Goal: Task Accomplishment & Management: Manage account settings

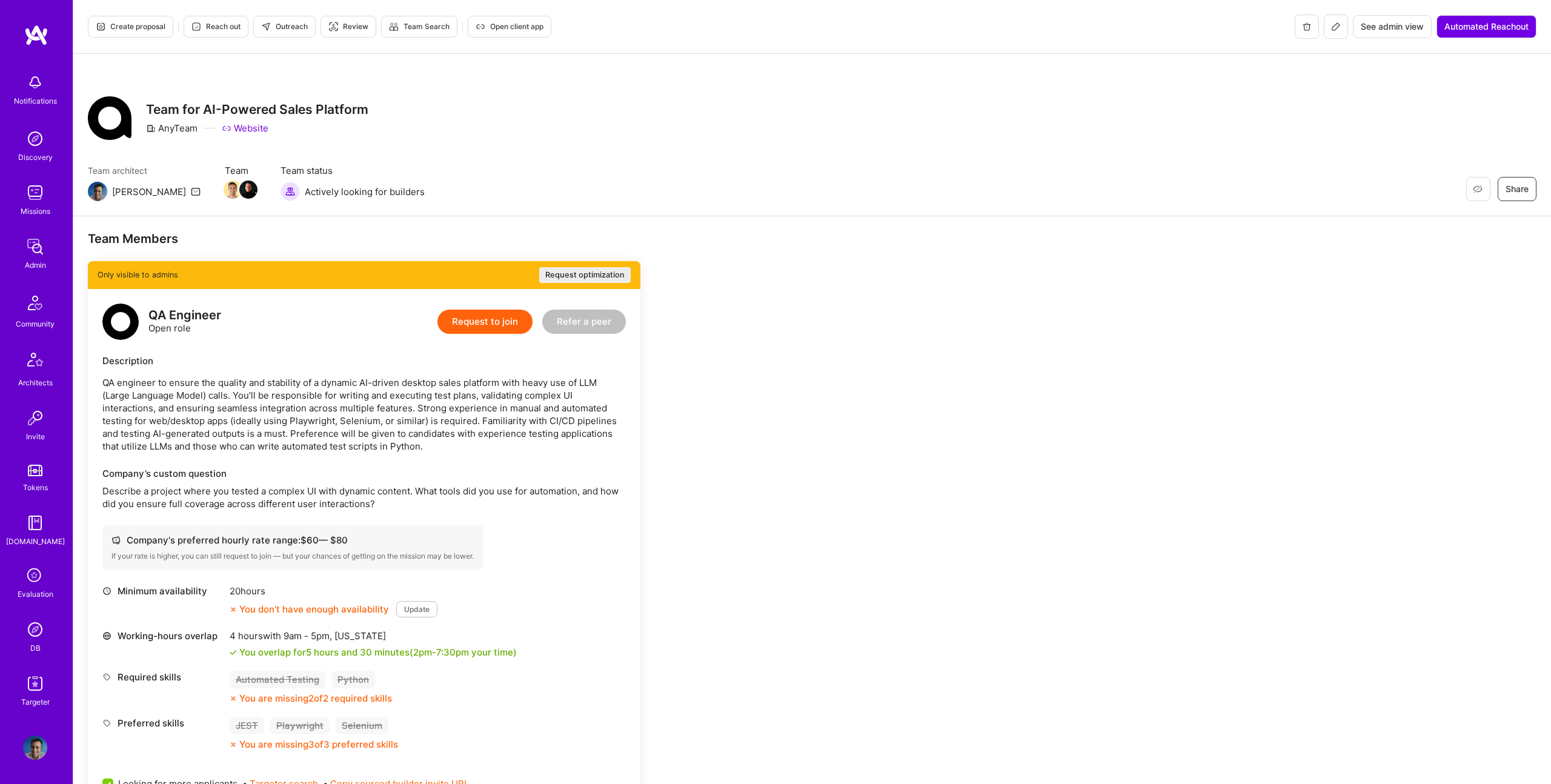
scroll to position [1255, 0]
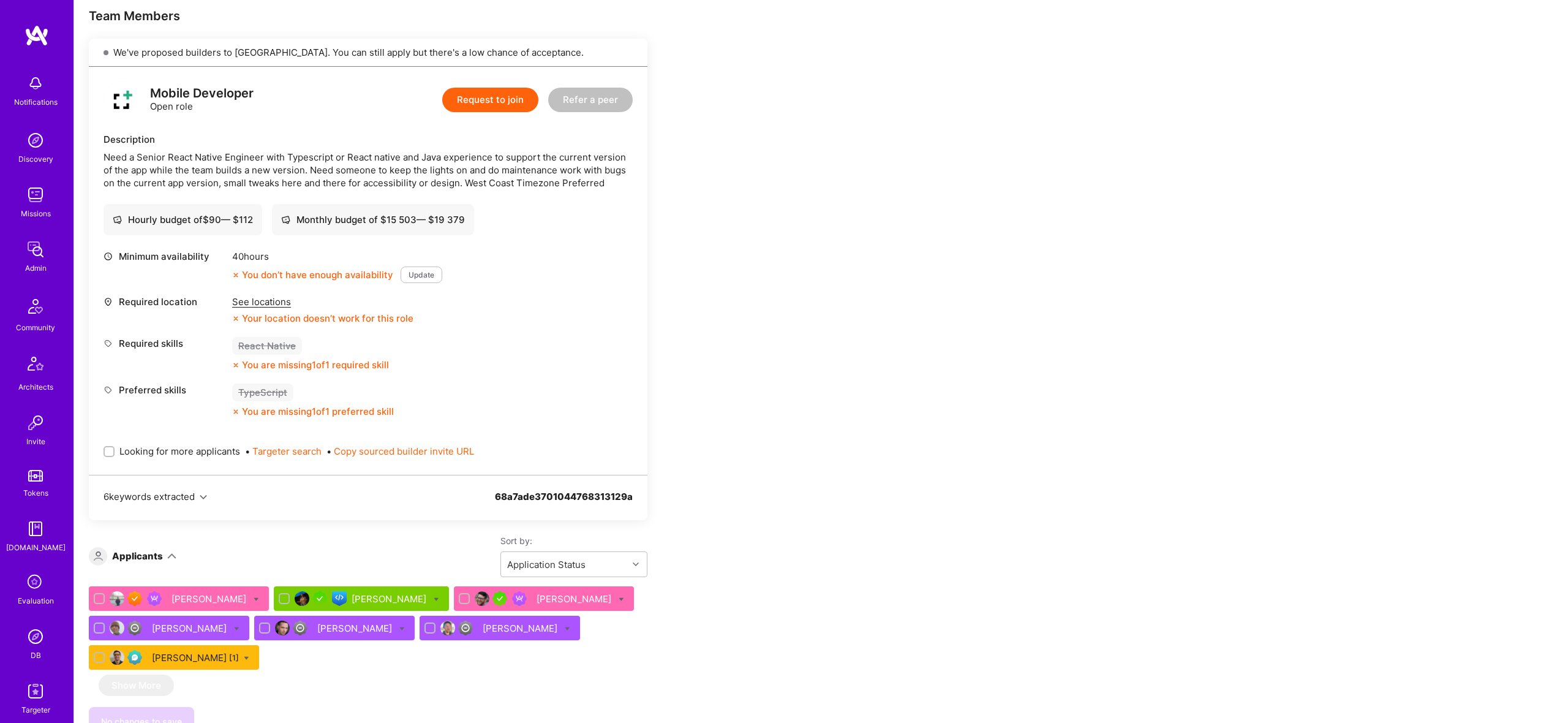
scroll to position [231, 0]
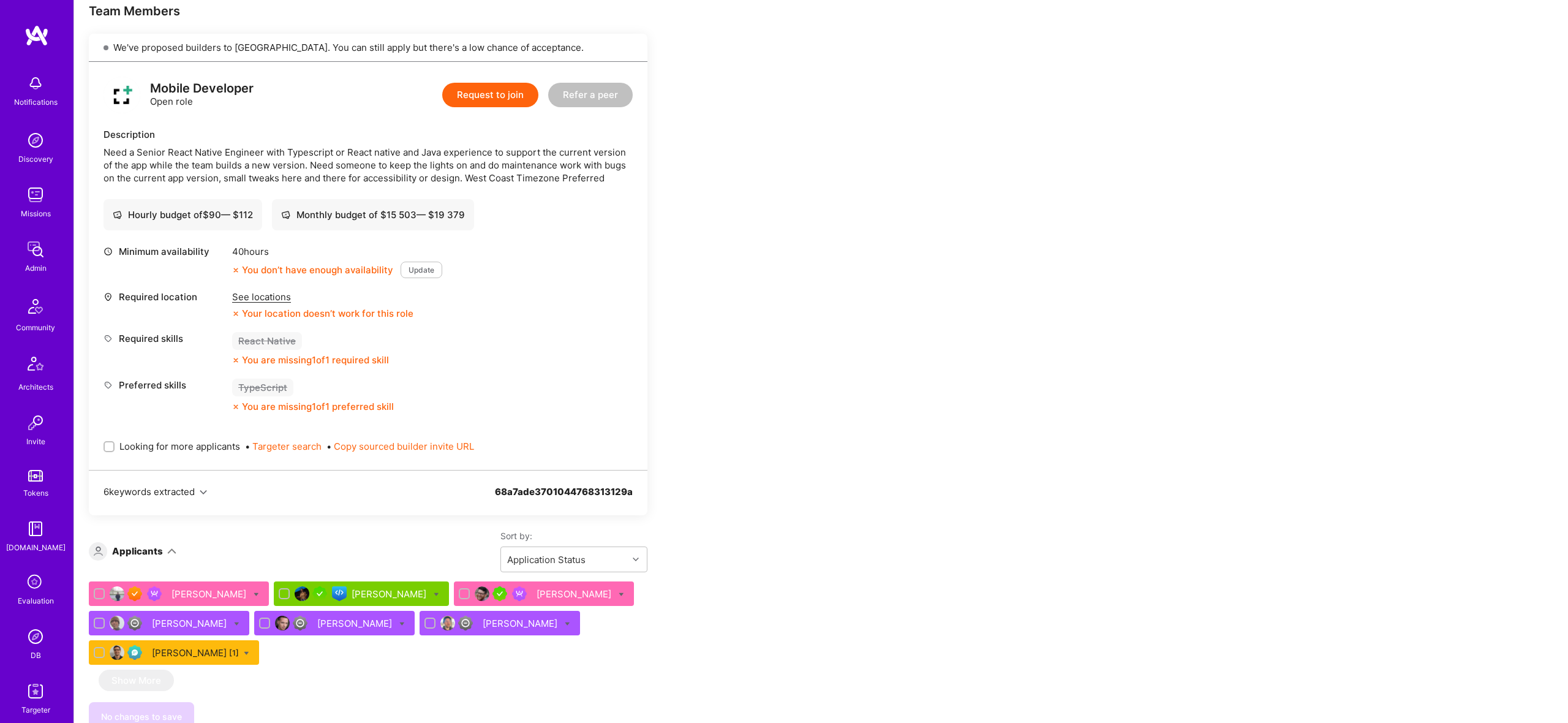
click at [166, 437] on div "Looking for more applicants • Targeter search • Copy sourced builder invite URL" at bounding box center [368, 446] width 529 height 42
click at [173, 445] on span "Looking for more applicants" at bounding box center [179, 446] width 120 height 13
click at [114, 445] on input "Looking for more applicants" at bounding box center [110, 447] width 8 height 8
checkbox input "true"
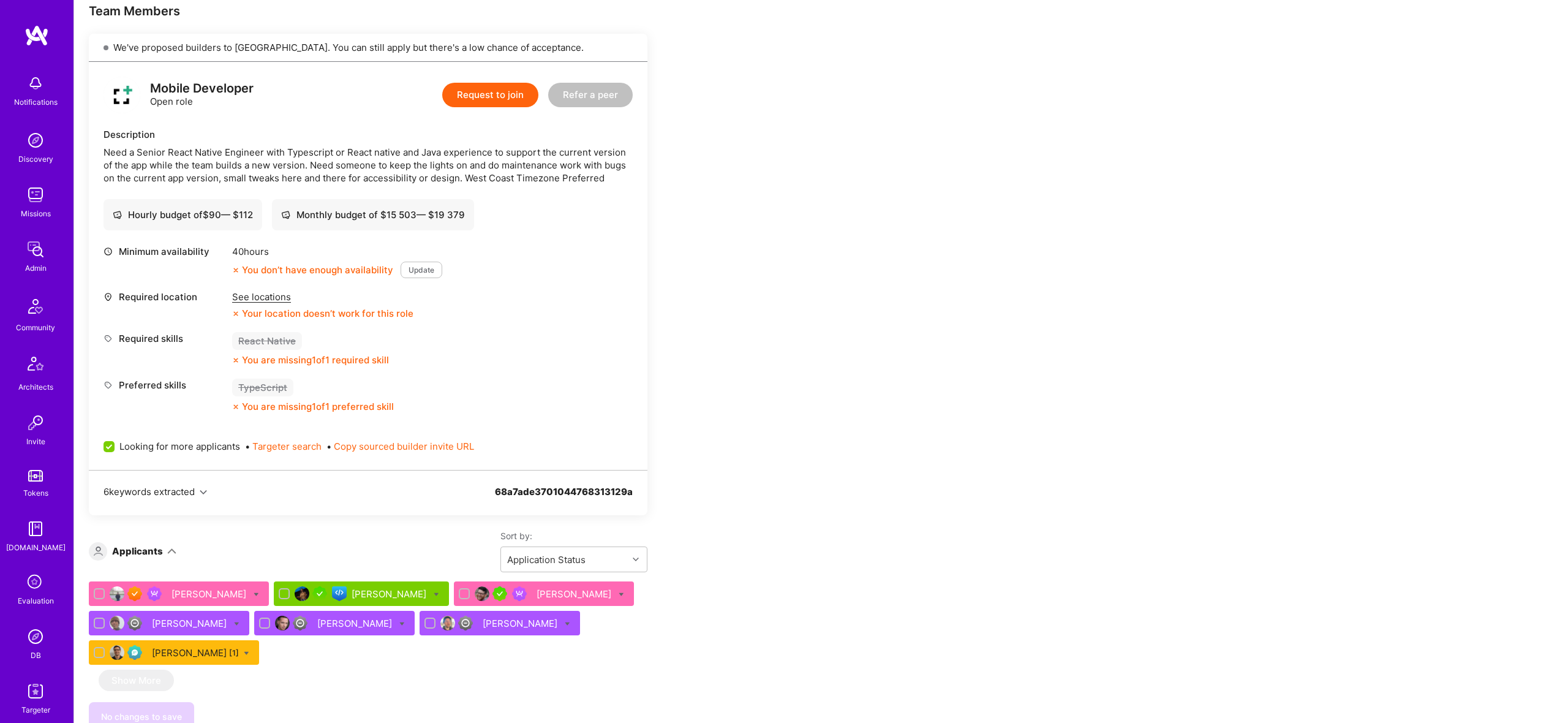
scroll to position [0, 0]
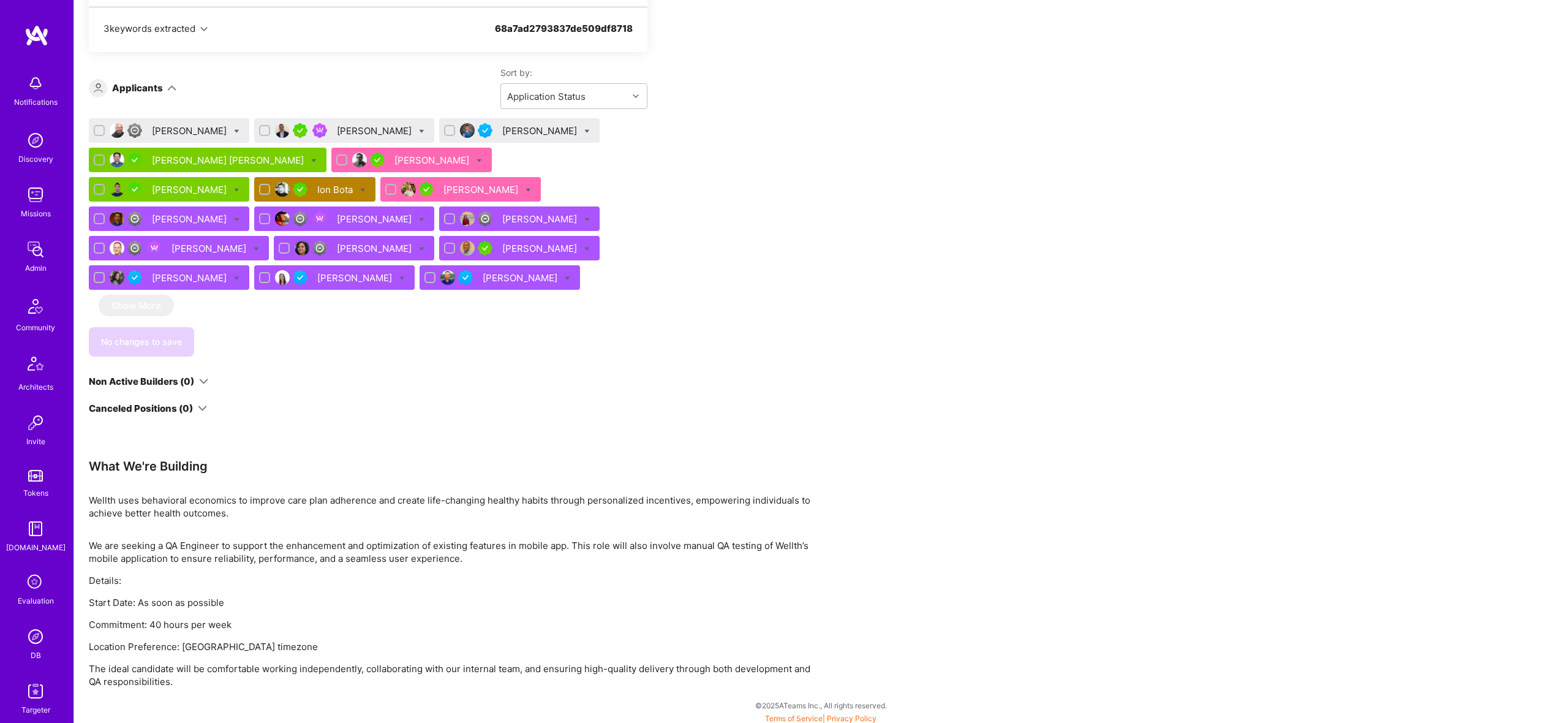
scroll to position [687, 0]
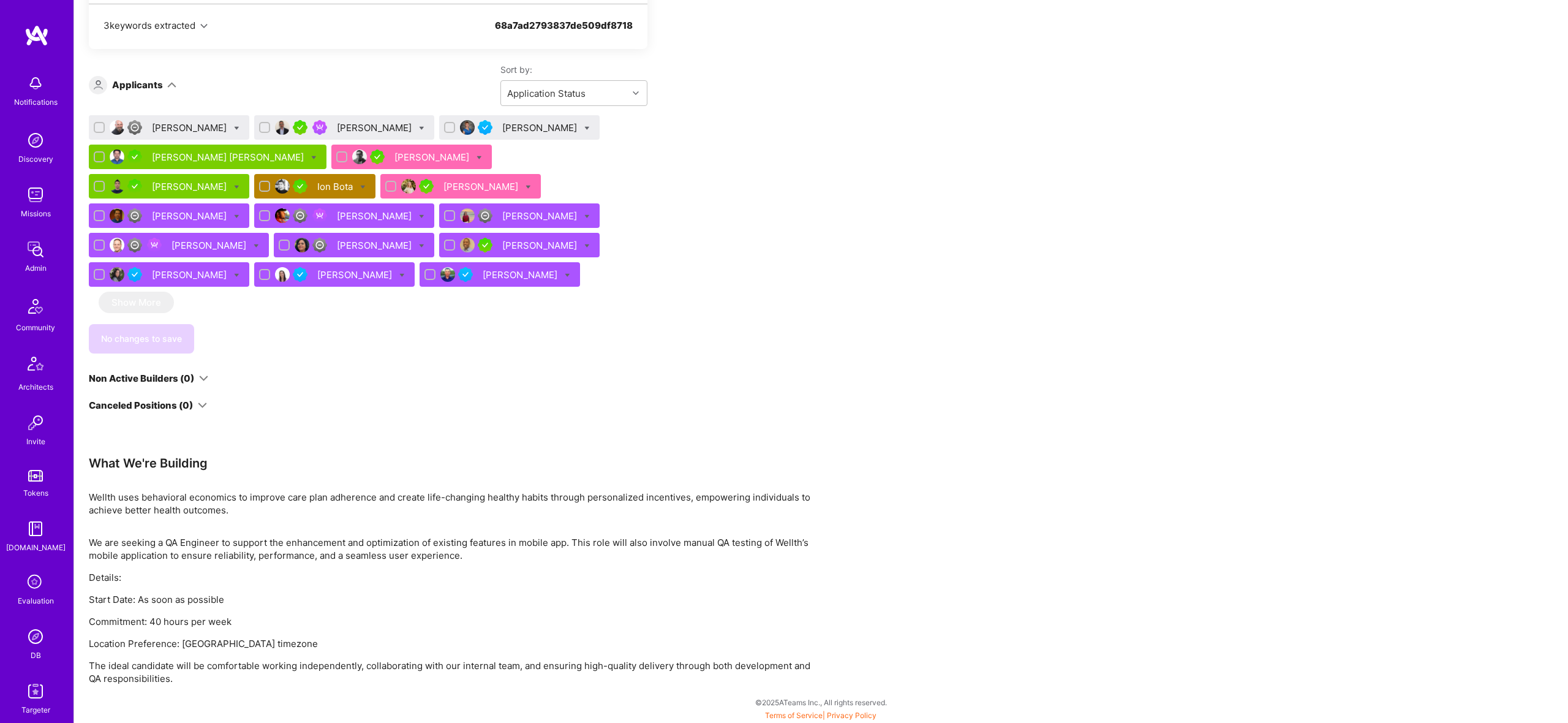
click at [254, 183] on div "Ion Bota" at bounding box center [315, 186] width 121 height 24
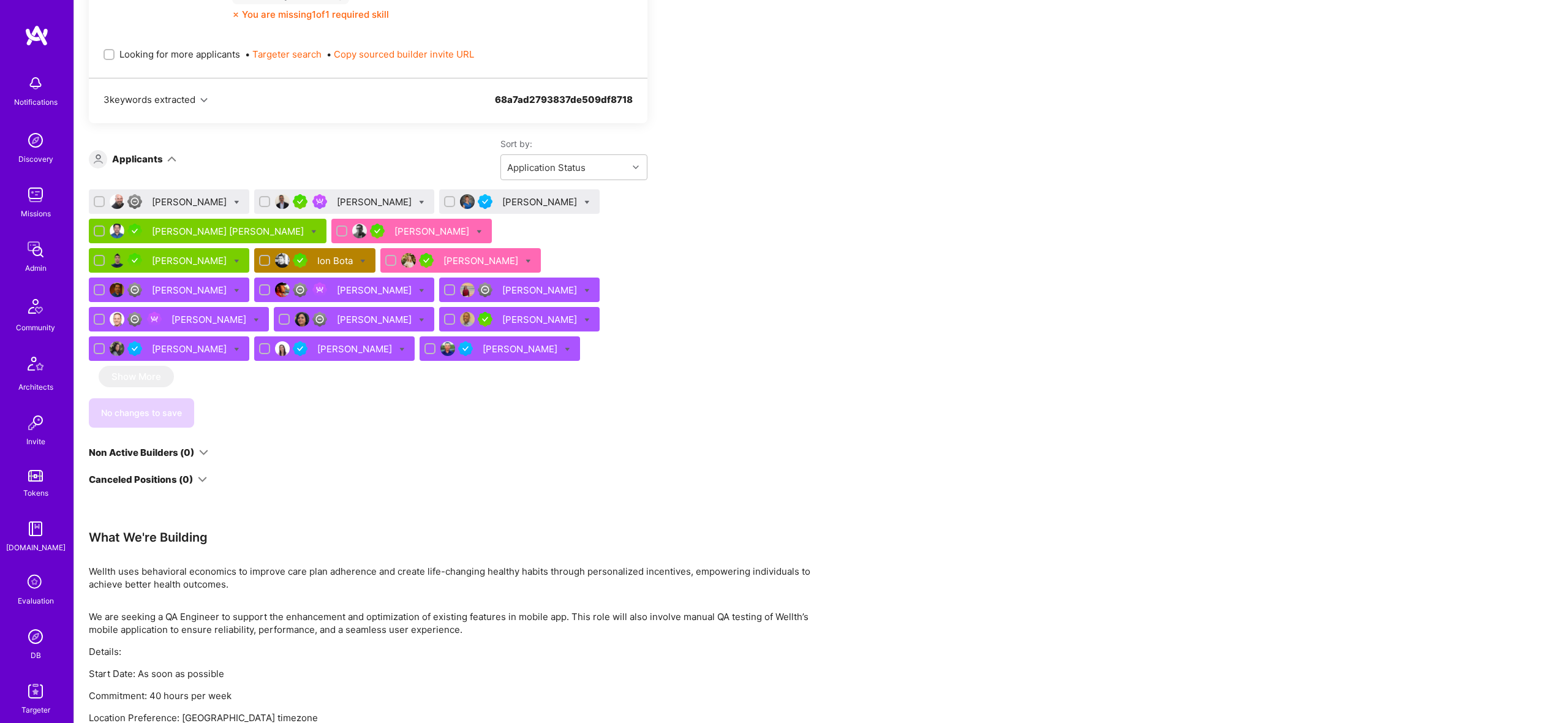
scroll to position [611, 0]
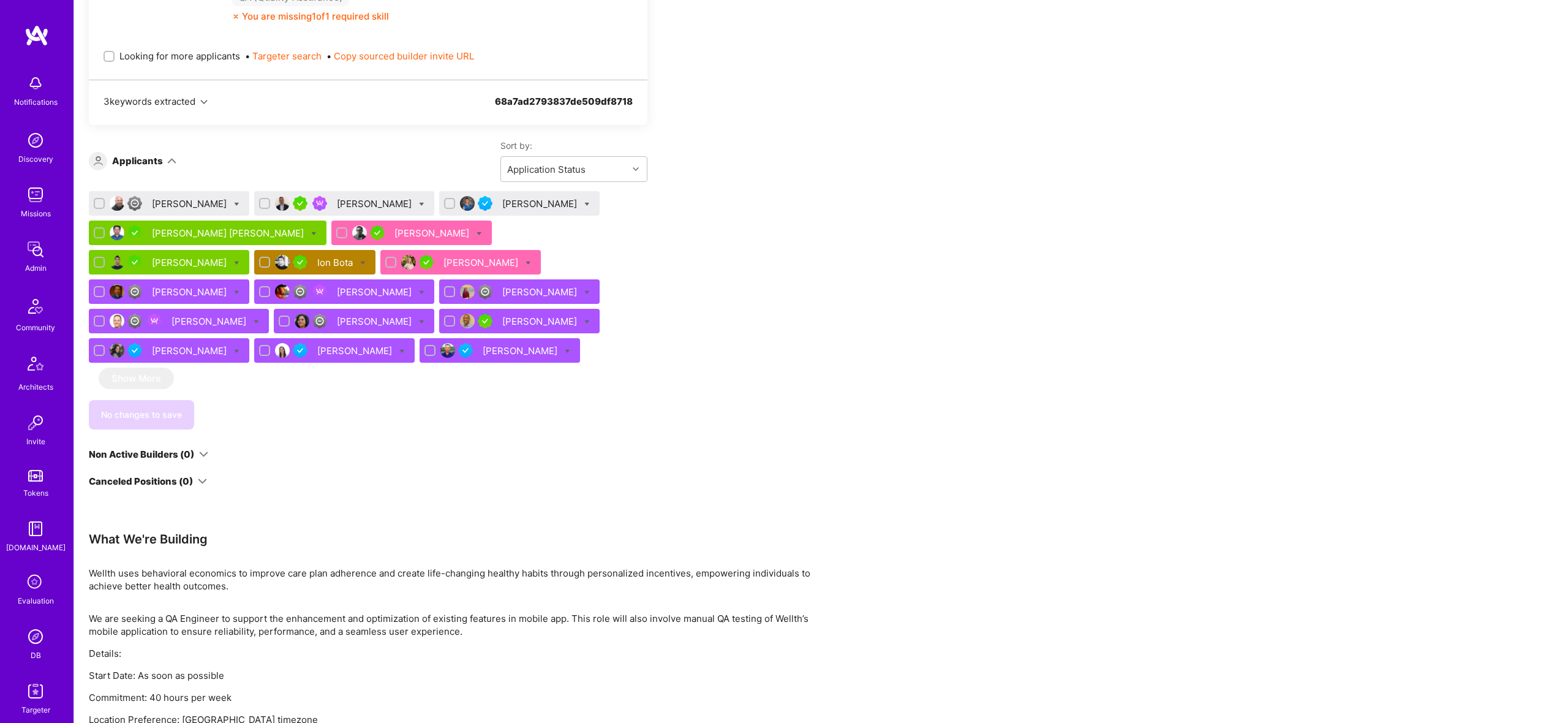
click at [178, 63] on div "Looking for more applicants • Targeter search • Copy sourced builder invite URL" at bounding box center [368, 56] width 529 height 42
click at [174, 53] on span "Looking for more applicants" at bounding box center [179, 56] width 120 height 13
click at [114, 53] on input "Looking for more applicants" at bounding box center [110, 57] width 8 height 8
checkbox input "true"
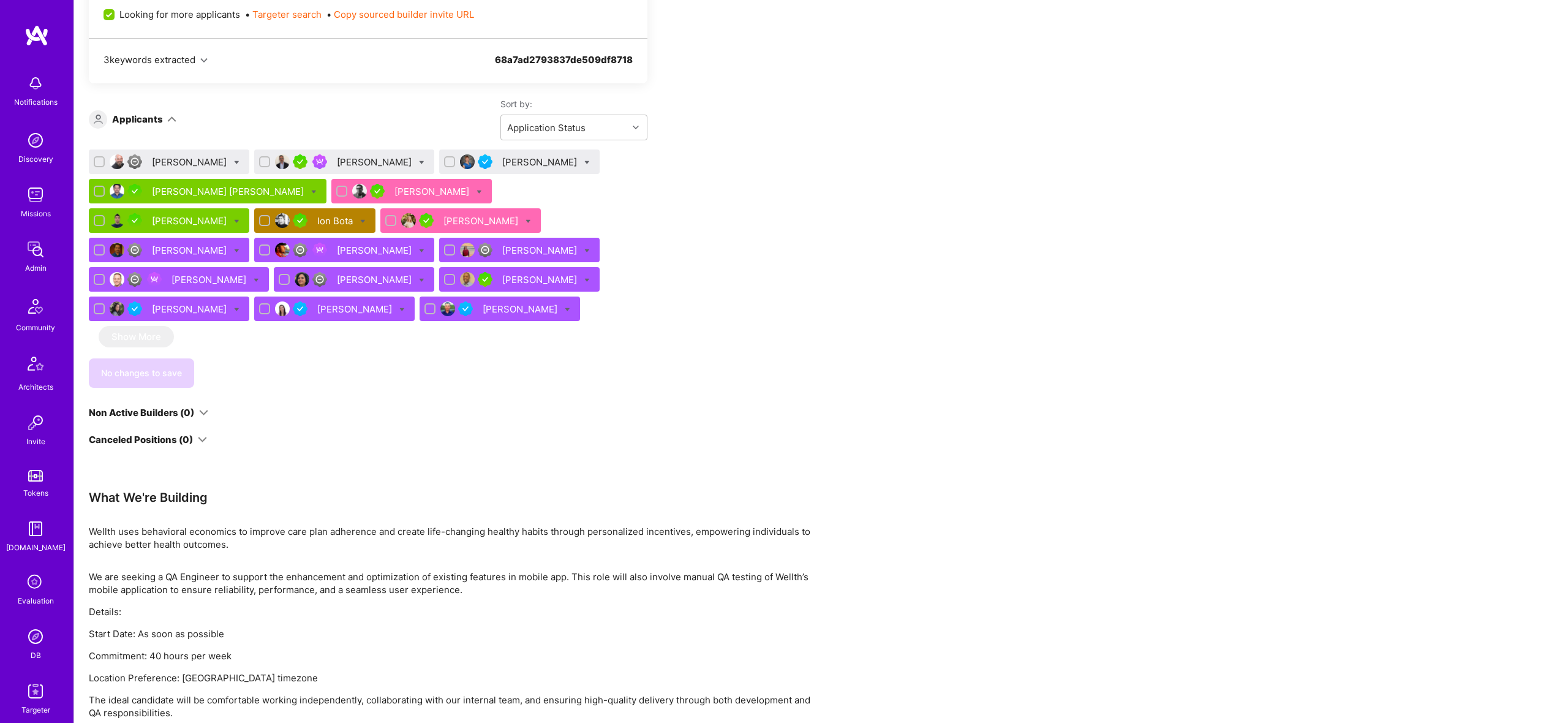
scroll to position [687, 0]
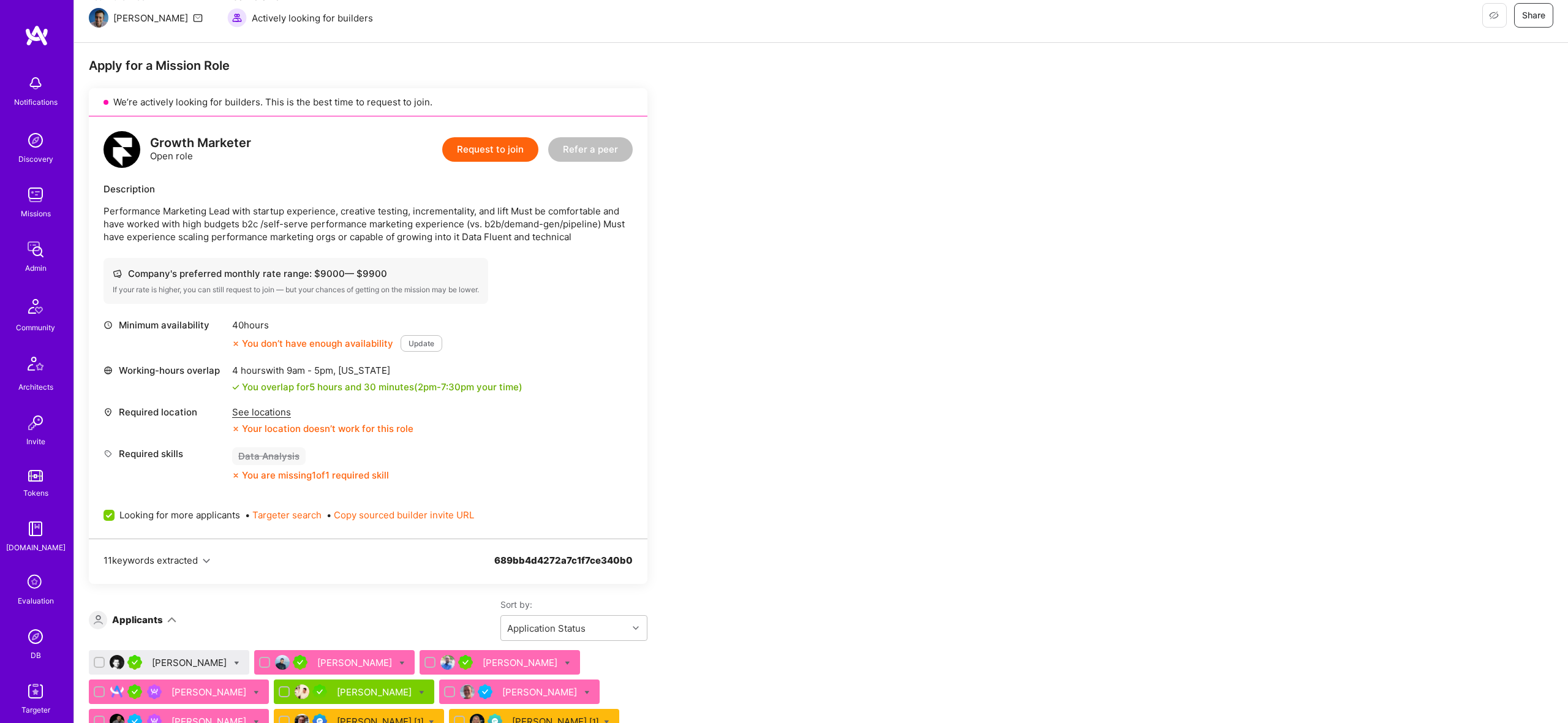
scroll to position [321, 0]
